Goal: Transaction & Acquisition: Purchase product/service

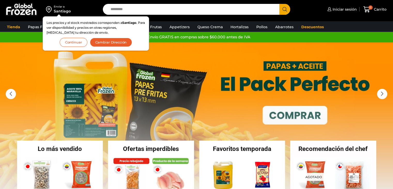
click at [77, 41] on button "Continuar" at bounding box center [74, 42] width 28 height 9
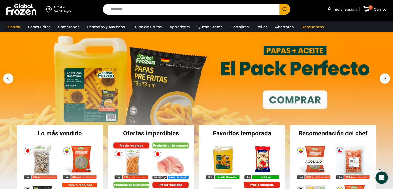
click at [283, 61] on link "1 / 3" at bounding box center [196, 104] width 393 height 155
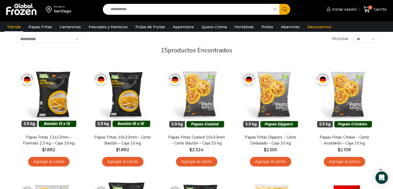
scroll to position [31, 0]
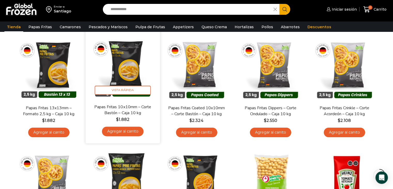
click at [132, 131] on link "Agregar al carrito" at bounding box center [123, 131] width 42 height 10
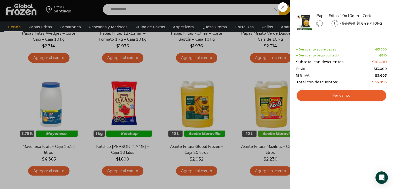
scroll to position [245, 0]
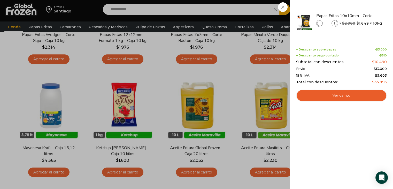
click at [362, 16] on div "1 Carrito 1 1 Shopping Cart *" at bounding box center [375, 9] width 26 height 12
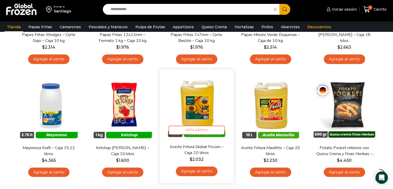
click at [202, 171] on link "Agregar al carrito" at bounding box center [197, 171] width 42 height 10
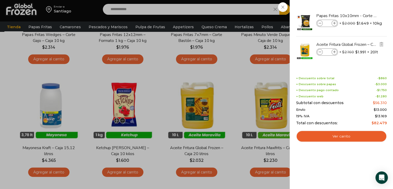
click at [335, 52] on icon at bounding box center [334, 52] width 3 height 3
type input "*"
drag, startPoint x: 376, startPoint y: 102, endPoint x: 381, endPoint y: 125, distance: 23.3
click at [381, 125] on div "Shopping cart (3) + Descuento sobre total - $ 1.720 + Descuento sobre papas - $…" at bounding box center [341, 104] width 91 height 54
click at [385, 120] on div "+ Descuento sobre total - $ 1.720 + Descuento sobre papas - $ 3.000 + Descuento…" at bounding box center [341, 101] width 91 height 49
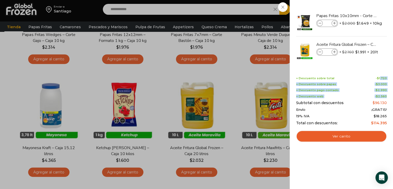
drag, startPoint x: 386, startPoint y: 94, endPoint x: 380, endPoint y: 78, distance: 17.4
click at [380, 78] on div "+ Descuento sobre total - $ 1.720 + Descuento sobre papas - $ 3.000 + Descuento…" at bounding box center [341, 101] width 91 height 49
click at [382, 88] on bdi "$ 2.990" at bounding box center [381, 90] width 11 height 4
drag, startPoint x: 382, startPoint y: 88, endPoint x: 383, endPoint y: 95, distance: 6.8
click at [383, 95] on div "+ Descuento sobre total - $ 1.720 + Descuento sobre papas - $ 3.000 + Descuento…" at bounding box center [341, 101] width 91 height 49
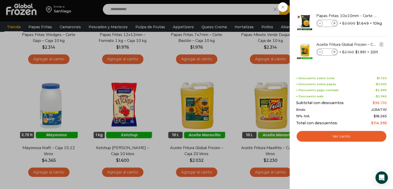
click at [320, 50] on span at bounding box center [320, 52] width 6 height 6
type input "*"
click at [319, 52] on icon at bounding box center [320, 52] width 3 height 3
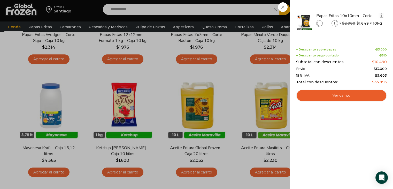
drag, startPoint x: 327, startPoint y: 20, endPoint x: 328, endPoint y: 23, distance: 3.2
click at [328, 23] on div "Papas Fritas 10x10mm - Corte Bastón - Caja 10 kg cantidad *" at bounding box center [327, 23] width 22 height 7
click at [328, 23] on input "*" at bounding box center [327, 23] width 8 height 6
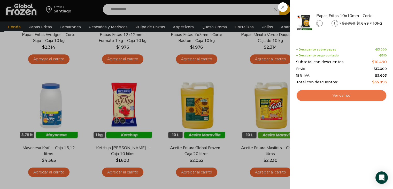
type input "**"
click at [340, 97] on link "Ver carrito" at bounding box center [341, 95] width 91 height 12
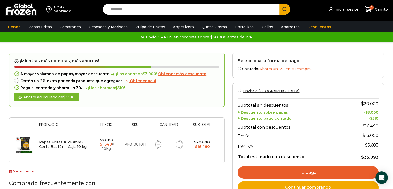
click at [171, 145] on input "*" at bounding box center [168, 144] width 7 height 7
type input "**"
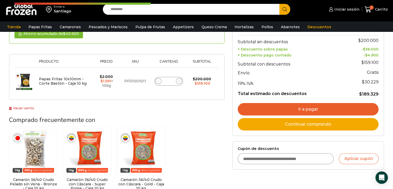
scroll to position [85, 0]
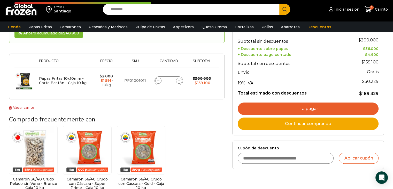
click at [297, 158] on input "Cupón de descuento" at bounding box center [286, 158] width 96 height 11
type input "******"
click at [356, 160] on button "Aplicar cupón" at bounding box center [359, 158] width 40 height 11
click at [360, 156] on button "Aplicar cupón" at bounding box center [359, 158] width 40 height 11
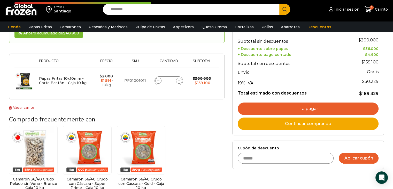
click at [360, 156] on button "Aplicar cupón" at bounding box center [359, 158] width 40 height 11
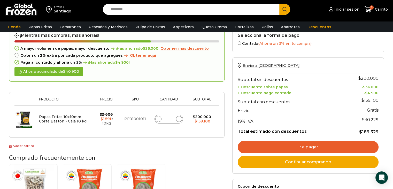
scroll to position [82, 0]
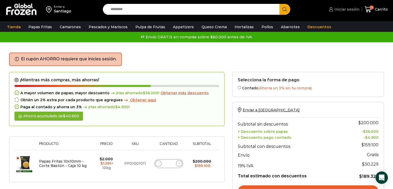
click at [353, 8] on span "Iniciar sesión" at bounding box center [346, 9] width 26 height 5
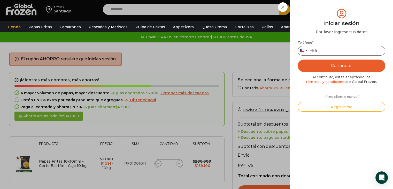
click at [339, 55] on input "Teléfono *" at bounding box center [342, 51] width 88 height 10
type input "*"
type input "*********"
click at [298, 59] on button "Continuar" at bounding box center [342, 65] width 88 height 12
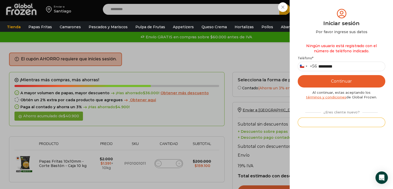
click at [352, 120] on button "Registrarse" at bounding box center [342, 122] width 88 height 10
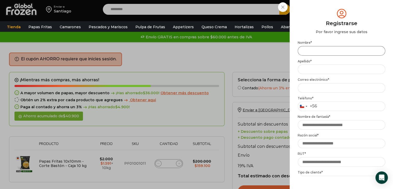
click at [322, 52] on input "Nombre *" at bounding box center [342, 51] width 88 height 10
type input "*******"
type input "********"
type input "**********"
type input "*"
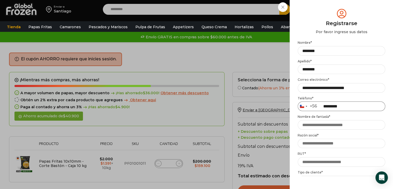
type input "*********"
type input "*"
type input "*****"
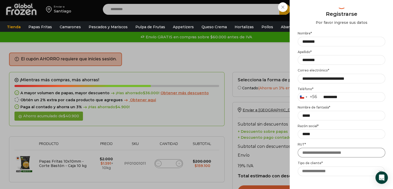
click at [335, 155] on input "RUT *" at bounding box center [342, 153] width 88 height 10
type input "**********"
click at [352, 171] on select "**********" at bounding box center [341, 171] width 87 height 10
select select "********"
click at [298, 166] on select "**********" at bounding box center [341, 171] width 87 height 10
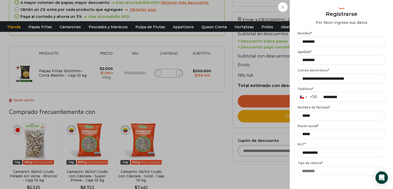
scroll to position [149, 0]
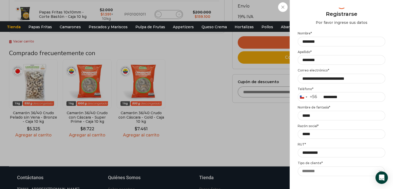
click at [346, 182] on div "Mi cuenta Login Register Iniciar sesión Por favor ingrese sus datos Iniciar ses…" at bounding box center [341, 94] width 103 height 189
click at [340, 171] on select "**********" at bounding box center [341, 171] width 87 height 10
click at [298, 166] on select "**********" at bounding box center [341, 171] width 87 height 10
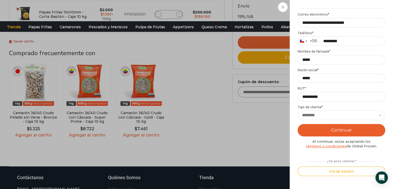
type button "Enviar código"
click at [346, 131] on button "Continuar" at bounding box center [342, 130] width 88 height 12
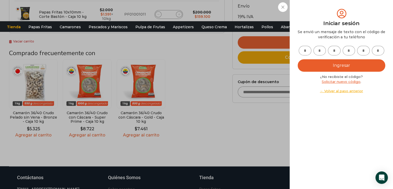
click at [308, 51] on input "text" at bounding box center [305, 51] width 13 height 10
type input "*"
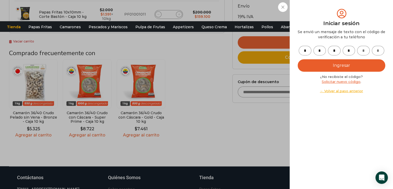
type input "*"
click at [314, 66] on button "Ingresar" at bounding box center [342, 65] width 88 height 12
click at [330, 126] on div "Mi cuenta Login Register Iniciar sesión Por favor ingrese sus datos Iniciar ses…" at bounding box center [342, 94] width 88 height 173
click at [354, 62] on button "Ingresar" at bounding box center [342, 65] width 88 height 12
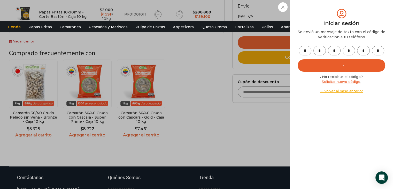
click at [369, 53] on input "*" at bounding box center [363, 51] width 13 height 10
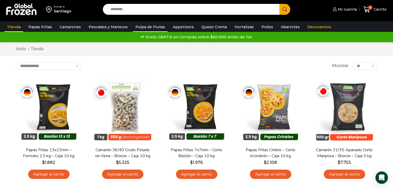
click at [146, 29] on link "Pulpa de Frutas" at bounding box center [150, 27] width 35 height 10
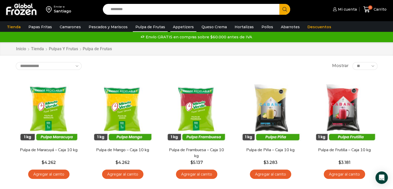
click at [174, 27] on link "Appetizers" at bounding box center [183, 27] width 26 height 10
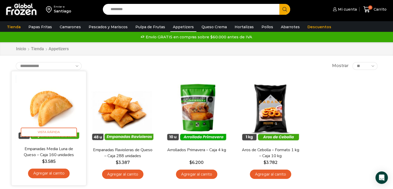
click at [56, 174] on link "Agregar al carrito" at bounding box center [49, 173] width 42 height 10
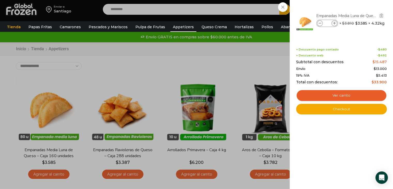
click at [363, 14] on link "Empanadas Media Luna de Queso - Caja 160 unidades" at bounding box center [347, 16] width 62 height 6
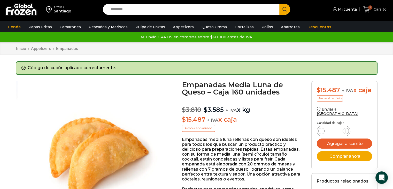
click at [377, 9] on span "Carrito" at bounding box center [380, 9] width 14 height 5
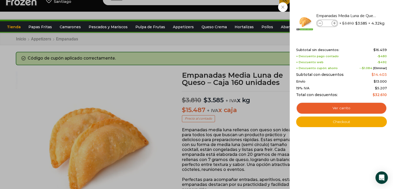
scroll to position [7, 0]
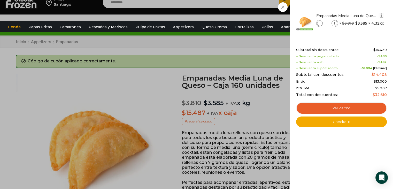
click at [332, 22] on span at bounding box center [335, 23] width 6 height 6
type input "*"
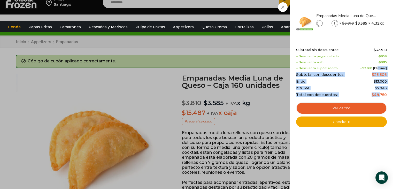
drag, startPoint x: 381, startPoint y: 95, endPoint x: 377, endPoint y: 70, distance: 25.0
click at [377, 70] on div "Subtotal sin descuentos: $ 32.918 + Descuento pago contado - $ 959 + Descuento …" at bounding box center [341, 72] width 91 height 49
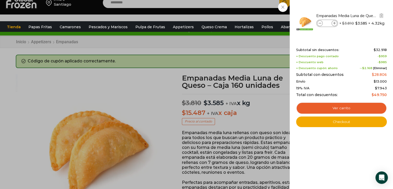
click at [334, 23] on icon at bounding box center [334, 23] width 3 height 3
type input "*"
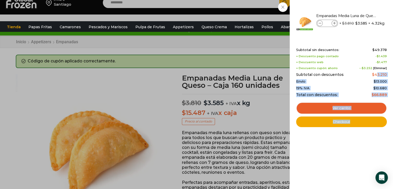
drag, startPoint x: 378, startPoint y: 75, endPoint x: 388, endPoint y: 96, distance: 23.5
click at [388, 96] on div "3 Shopping Cart Empanadas Media Luna de Queso - Caja 160 unidades Empanadas Med…" at bounding box center [341, 94] width 103 height 189
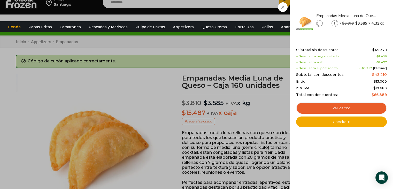
click at [388, 95] on div "3 Shopping Cart Empanadas Media Luna de Queso - Caja 160 unidades Empanadas Med…" at bounding box center [341, 94] width 103 height 189
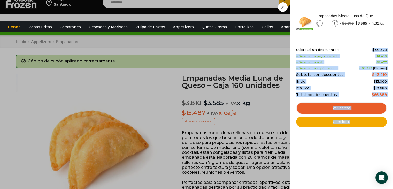
drag, startPoint x: 388, startPoint y: 92, endPoint x: 373, endPoint y: 48, distance: 46.6
click at [373, 48] on div "3 Shopping Cart Empanadas Media Luna de Queso - Caja 160 unidades Empanadas Med…" at bounding box center [341, 94] width 103 height 189
click at [377, 77] on div "Subtotal sin descuentos: $ 49.378 + Descuento pago contado - $ 1.439 + Descuent…" at bounding box center [341, 72] width 91 height 49
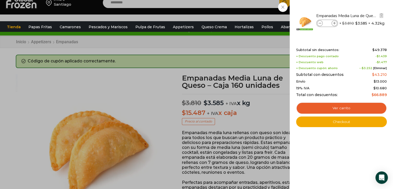
click at [321, 23] on span at bounding box center [320, 23] width 6 height 6
type input "*"
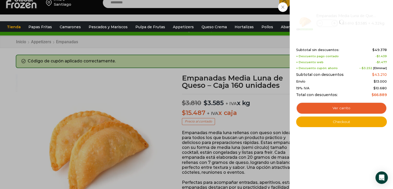
click at [362, 9] on div "3 Carrito 3 3 Shopping Cart *" at bounding box center [375, 3] width 26 height 12
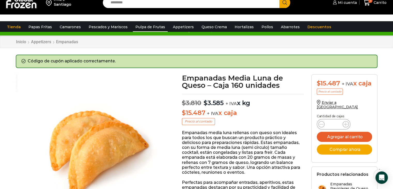
click at [141, 28] on link "Pulpa de Frutas" at bounding box center [150, 27] width 35 height 10
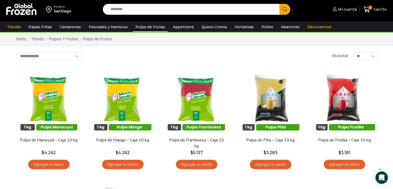
scroll to position [11, 0]
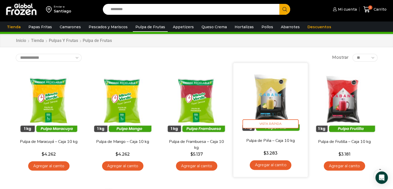
click at [261, 167] on link "Agregar al carrito" at bounding box center [271, 165] width 42 height 10
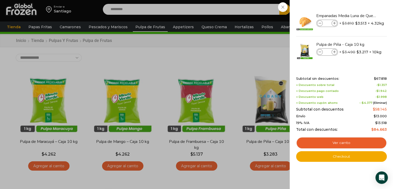
click at [381, 130] on bdi "$ 84.663" at bounding box center [379, 129] width 16 height 5
drag, startPoint x: 381, startPoint y: 130, endPoint x: 380, endPoint y: 115, distance: 15.0
click at [380, 115] on div "Subtotal sin descuentos: $ 67.818 + Descuento sobre total - $ 1.357 + Descuento…" at bounding box center [341, 104] width 91 height 55
click at [380, 115] on bdi "$ 13.000" at bounding box center [380, 116] width 13 height 4
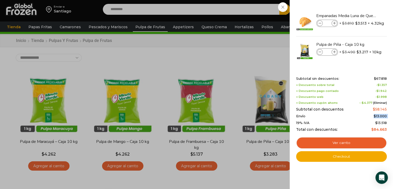
click at [383, 114] on bdi "$ 13.000" at bounding box center [380, 116] width 13 height 4
click at [358, 139] on link "Ver carrito" at bounding box center [341, 143] width 91 height 12
click at [362, 5] on div "3 Carrito 3 3 Shopping Cart *" at bounding box center [375, 9] width 26 height 12
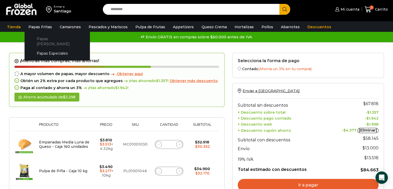
click at [44, 37] on link "Papas [PERSON_NAME]" at bounding box center [57, 41] width 55 height 15
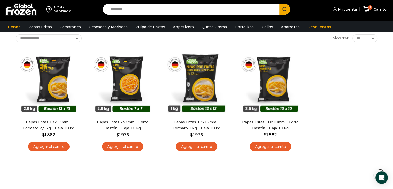
scroll to position [31, 0]
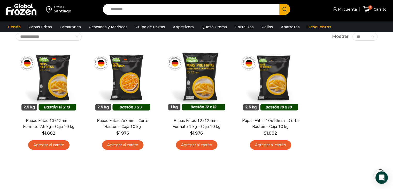
drag, startPoint x: 397, startPoint y: 68, endPoint x: 396, endPoint y: 86, distance: 17.9
click at [393, 86] on html "WordPress WooCommerce Themes Enviar a Santiago Search input Search Mi cuenta" at bounding box center [196, 138] width 393 height 340
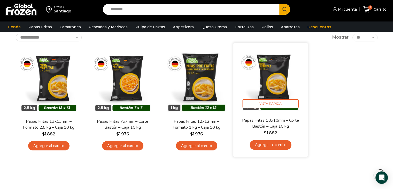
click at [278, 145] on link "Agregar al carrito" at bounding box center [271, 145] width 42 height 10
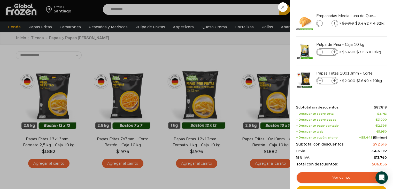
scroll to position [0, 0]
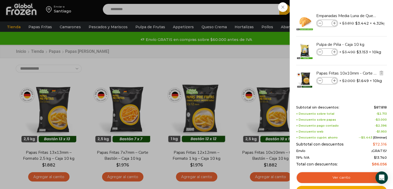
click at [336, 82] on span at bounding box center [335, 81] width 6 height 6
type input "*"
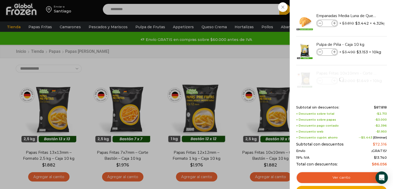
click at [362, 16] on div "4 Carrito 4 4 Shopping Cart *" at bounding box center [375, 9] width 26 height 12
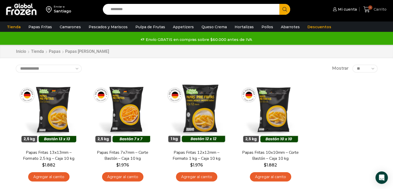
click at [375, 11] on span "Carrito" at bounding box center [380, 9] width 14 height 5
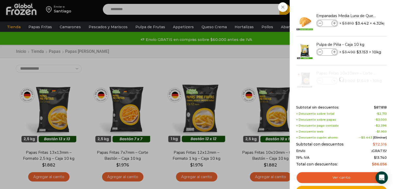
click at [362, 16] on div "4 Carrito 4 4 Shopping Cart *" at bounding box center [375, 9] width 26 height 12
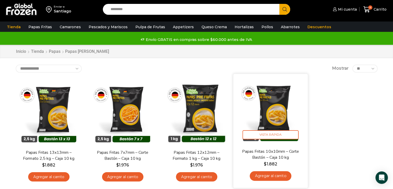
click at [273, 174] on link "Agregar al carrito" at bounding box center [271, 176] width 42 height 10
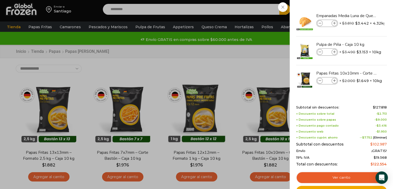
click at [377, 108] on bdi "$ 127.818" at bounding box center [380, 107] width 14 height 4
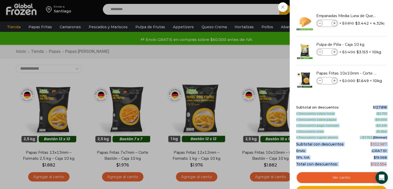
drag, startPoint x: 377, startPoint y: 108, endPoint x: 381, endPoint y: 168, distance: 59.6
click at [381, 168] on div "Shopping cart (6) Subtotal sin descuentos: $ 127.818 + Descuento sobre total - …" at bounding box center [341, 138] width 91 height 66
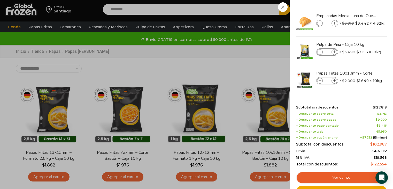
click at [391, 151] on div "6 Shopping Cart Empanadas Media Luna de Queso - Caja 160 unidades Empanadas Med…" at bounding box center [341, 94] width 103 height 189
click at [381, 44] on img "Eliminar Pulpa de Piña - Caja 10 kg del carrito" at bounding box center [381, 44] width 5 height 5
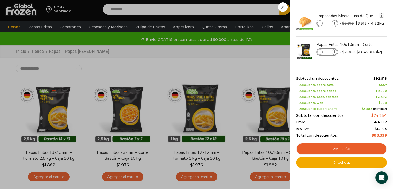
click at [382, 15] on img "Eliminar Empanadas Media Luna de Queso - Caja 160 unidades del carrito" at bounding box center [381, 15] width 5 height 5
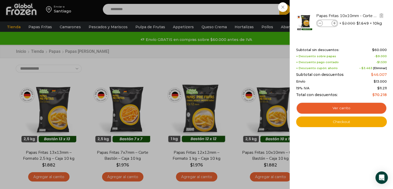
click at [334, 22] on icon at bounding box center [334, 23] width 3 height 3
type input "*"
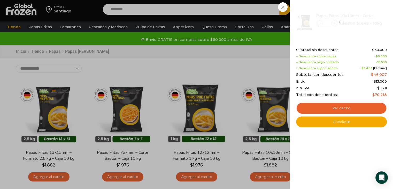
click at [331, 42] on div "Shopping cart (3) Subtotal sin descuentos: $ 60.000 + Descuento sobre papas - $…" at bounding box center [341, 83] width 91 height 87
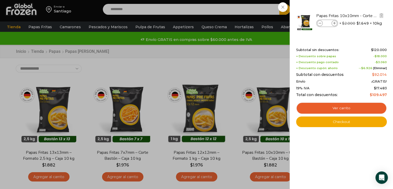
click at [335, 25] on span at bounding box center [335, 23] width 6 height 6
type input "**"
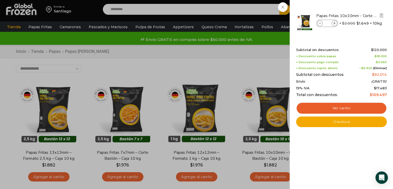
click at [336, 33] on li "Papas Fritas 10x10mm - Corte Bastón - Caja 10 kg Papas Fritas 10x10mm - Corte B…" at bounding box center [342, 22] width 92 height 28
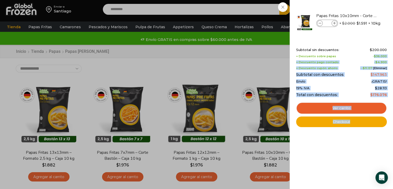
drag, startPoint x: 375, startPoint y: 56, endPoint x: 388, endPoint y: 65, distance: 15.7
click at [388, 65] on div "10 Shopping Cart Papas Fritas 10x10mm - Corte Bastón - Caja 10 kg Papas Fritas …" at bounding box center [341, 94] width 103 height 189
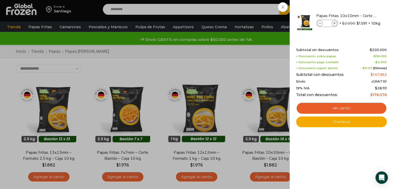
click at [345, 55] on div "+ Descuento sobre papas - $ 36.000" at bounding box center [341, 56] width 91 height 3
click at [362, 16] on div "10 Carrito 10 10 Shopping Cart" at bounding box center [375, 9] width 26 height 12
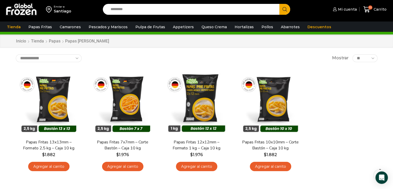
scroll to position [5, 0]
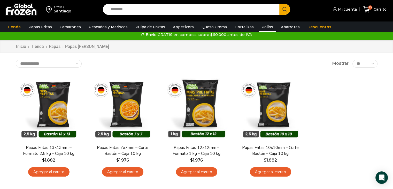
click at [259, 25] on link "Pollos" at bounding box center [267, 27] width 17 height 10
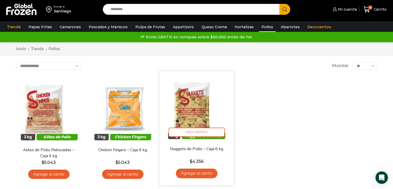
click at [200, 172] on link "Agregar al carrito" at bounding box center [197, 173] width 42 height 10
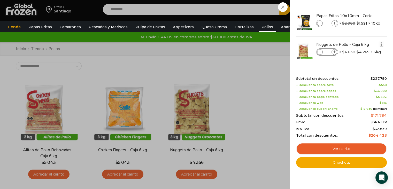
click at [335, 52] on icon at bounding box center [334, 52] width 3 height 3
type input "*"
click at [301, 51] on img at bounding box center [305, 51] width 18 height 18
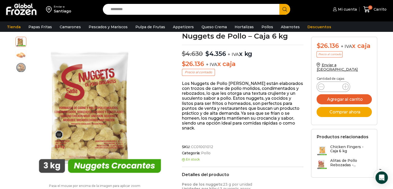
scroll to position [26, 0]
